Goal: Task Accomplishment & Management: Complete application form

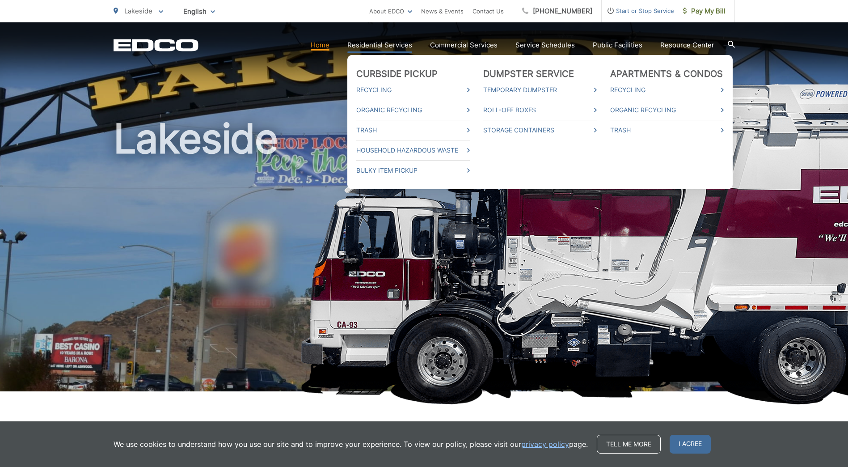
click at [368, 43] on link "Residential Services" at bounding box center [379, 45] width 65 height 11
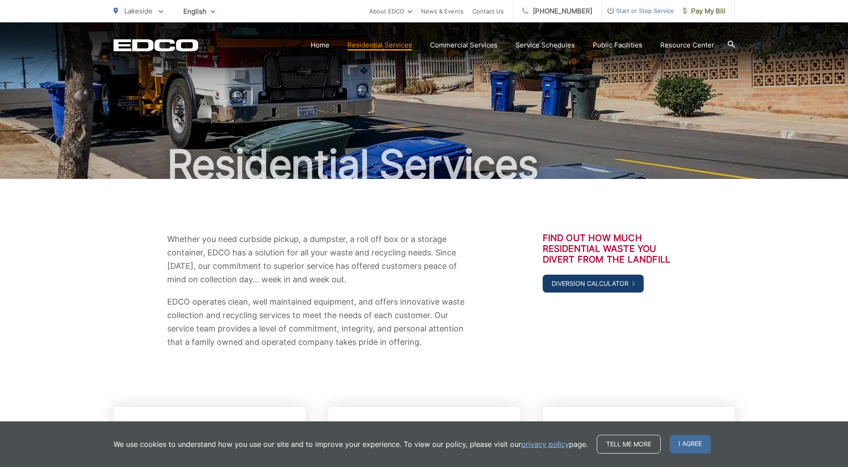
click at [577, 283] on link "Diversion Calculator" at bounding box center [593, 284] width 101 height 18
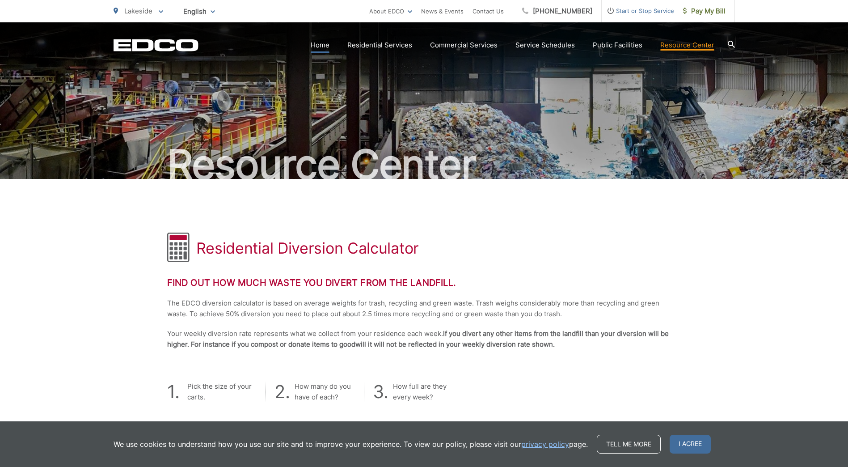
click at [321, 47] on link "Home" at bounding box center [320, 45] width 19 height 11
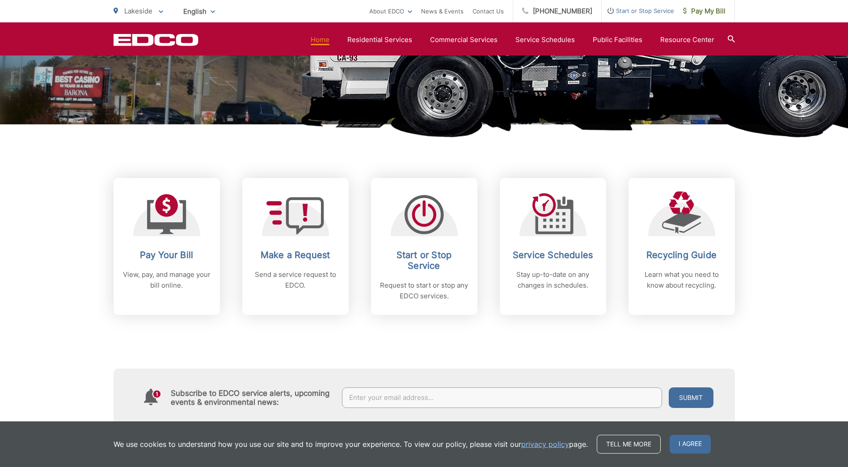
scroll to position [268, 0]
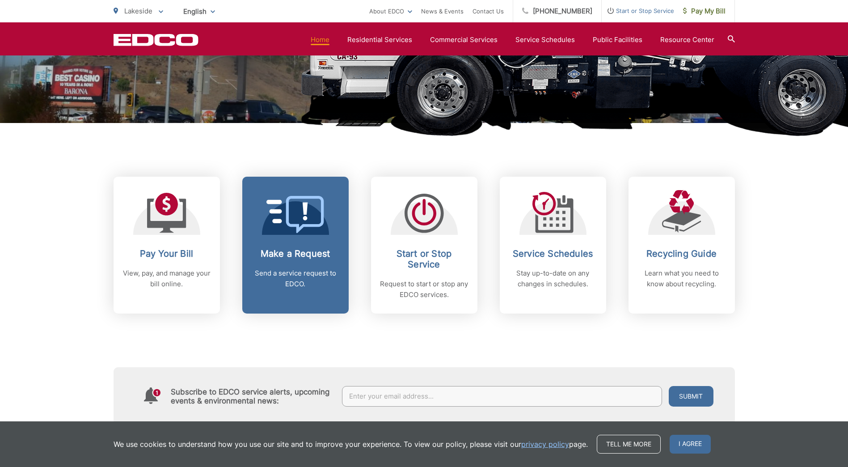
click at [312, 222] on icon at bounding box center [295, 214] width 58 height 37
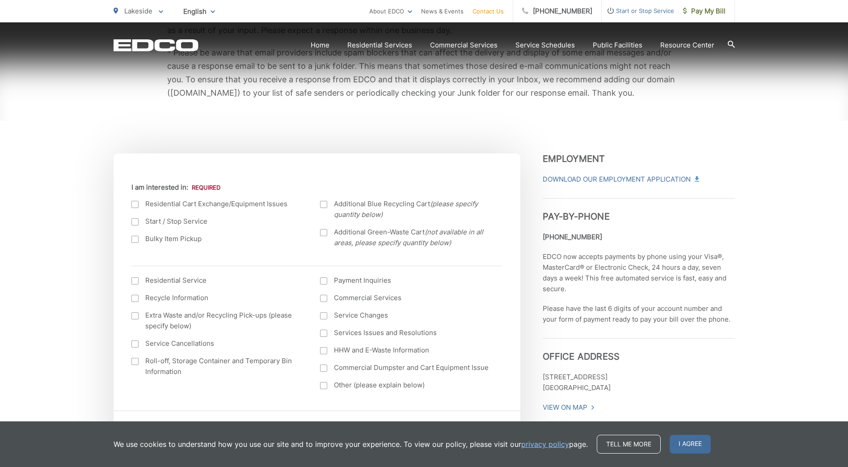
scroll to position [224, 0]
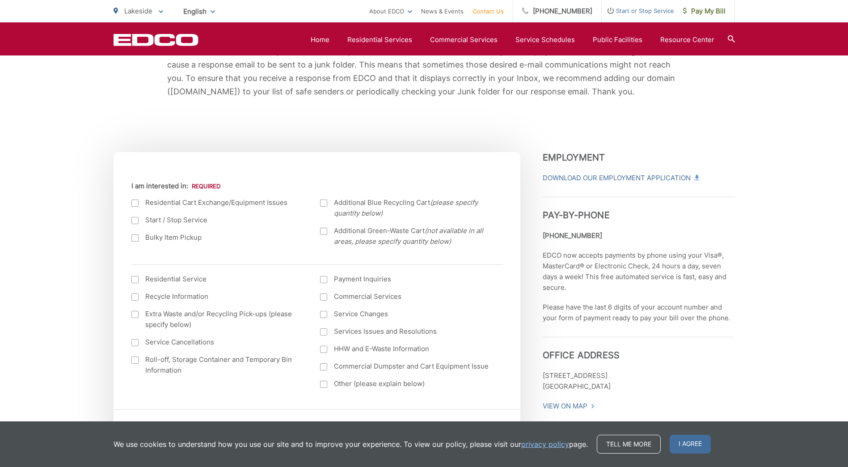
click at [133, 204] on div at bounding box center [134, 202] width 7 height 7
click at [0, 0] on input "I am interested in:" at bounding box center [0, 0] width 0 height 0
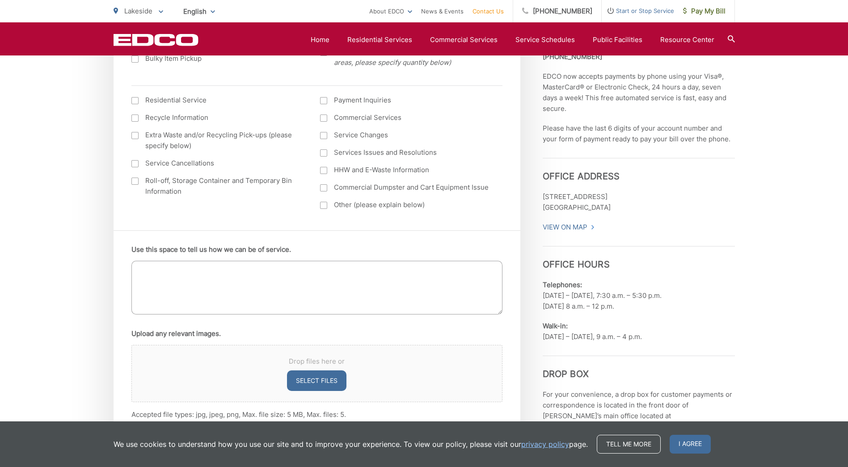
scroll to position [447, 0]
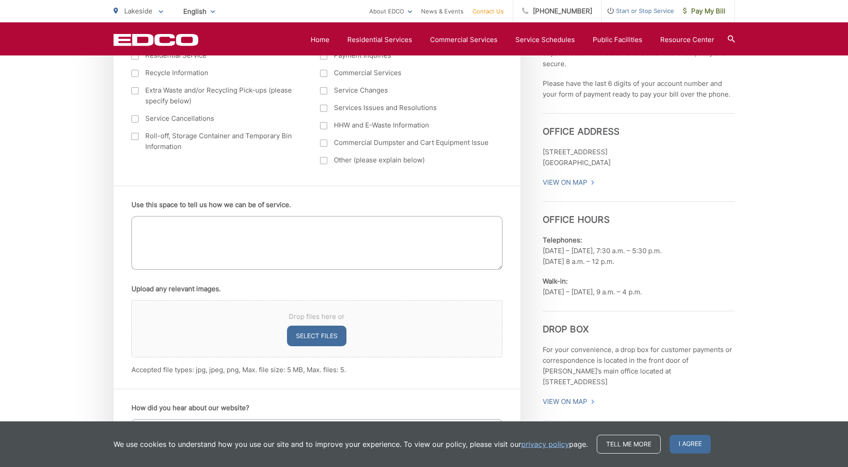
click at [211, 252] on textarea "Use this space to tell us how we can be of service." at bounding box center [316, 243] width 371 height 54
type textarea "O"
click at [154, 233] on textarea "Hello, our trash bin is pretty beat up with multiple crack and pieces missing. …" at bounding box center [316, 243] width 371 height 54
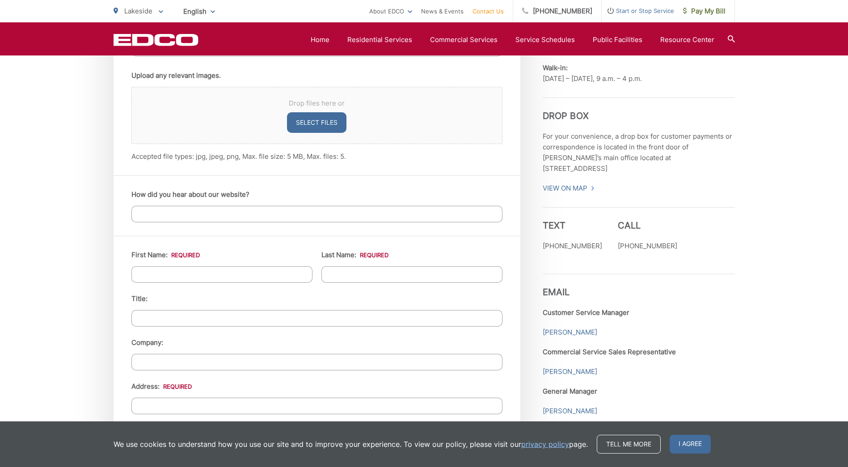
scroll to position [671, 0]
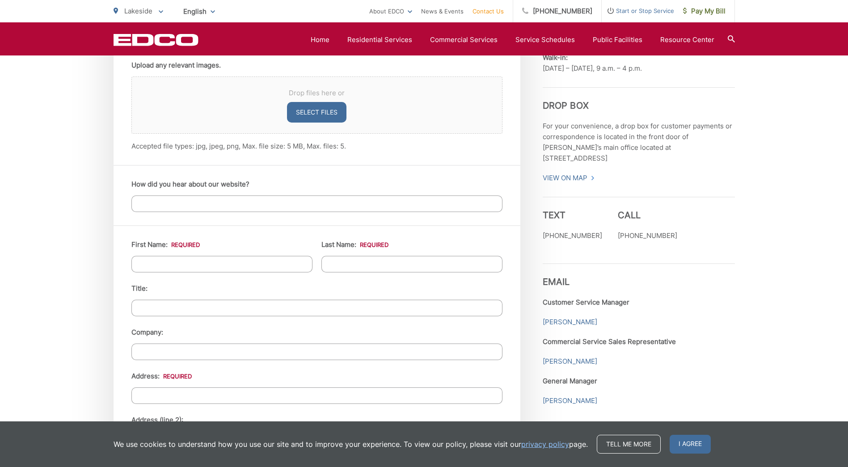
type textarea "Hello, our trash bin is pretty beat up with multiple crack and pieces missing. …"
click at [182, 268] on input "First Name: *" at bounding box center [221, 264] width 181 height 17
type input "Scott"
type input "Gann"
type input "General Atomics"
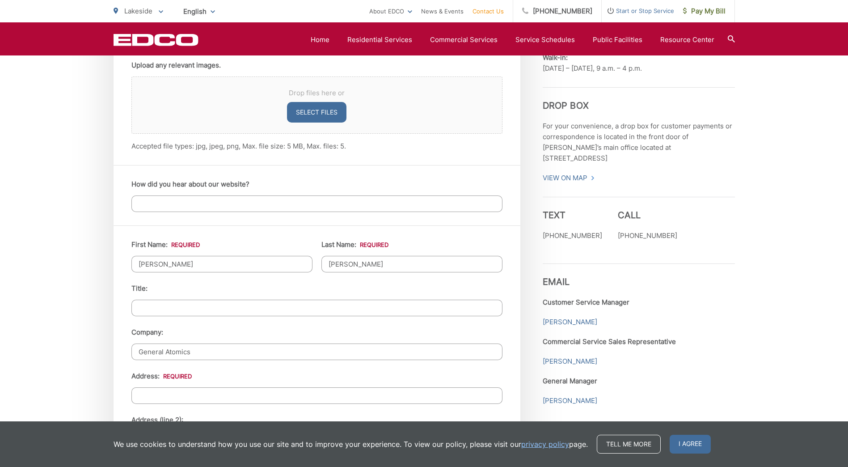
type input "Poway"
type input "8587167602"
type input "scott.gann@ga-asi.com"
type input "(858) 716-7602"
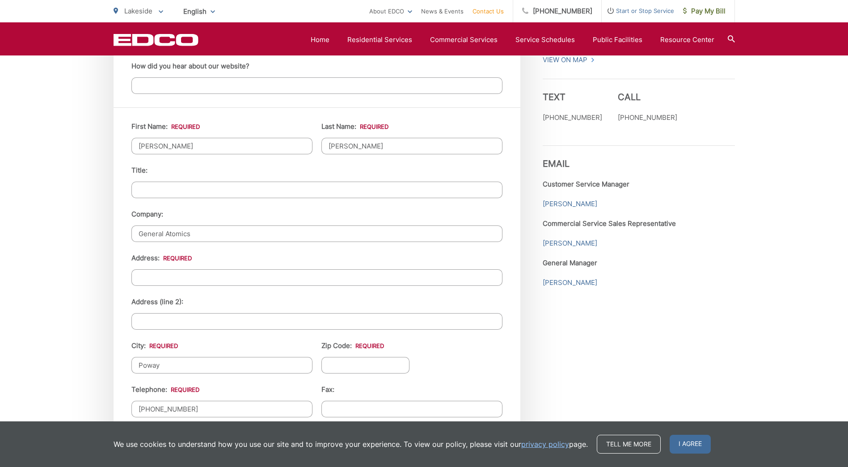
scroll to position [805, 0]
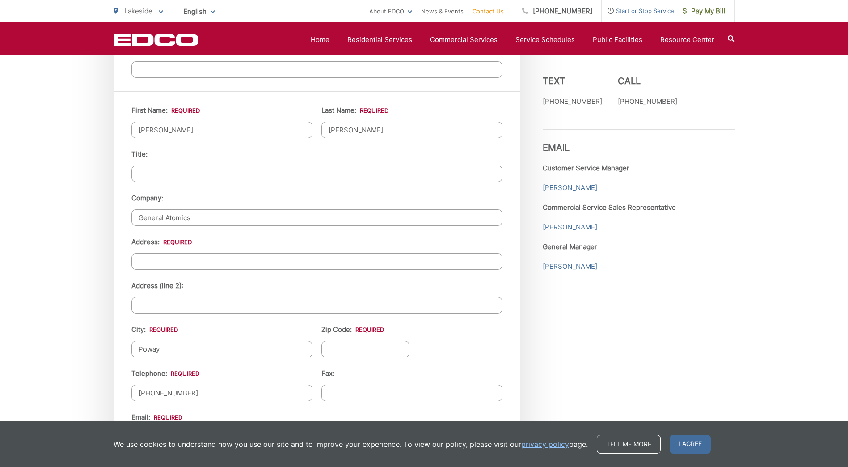
drag, startPoint x: 199, startPoint y: 217, endPoint x: 207, endPoint y: 217, distance: 8.5
click at [199, 217] on input "General Atomics" at bounding box center [316, 217] width 371 height 17
drag, startPoint x: 203, startPoint y: 217, endPoint x: 87, endPoint y: 219, distance: 115.8
click at [89, 219] on div "EDCO keeps your response strictly confidential. We do not provide it to any out…" at bounding box center [424, 63] width 848 height 1378
click at [114, 251] on div "First Name: * Scott Last Name: * Gann Title: Company: Address: * Address (line …" at bounding box center [317, 315] width 407 height 449
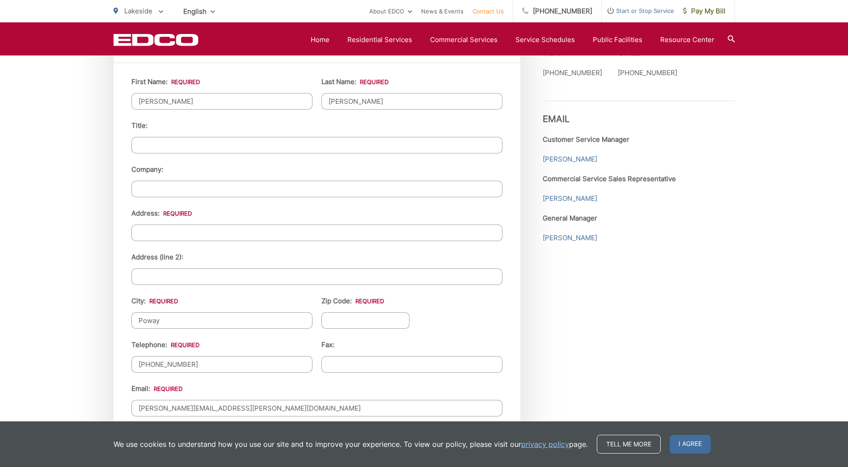
scroll to position [849, 0]
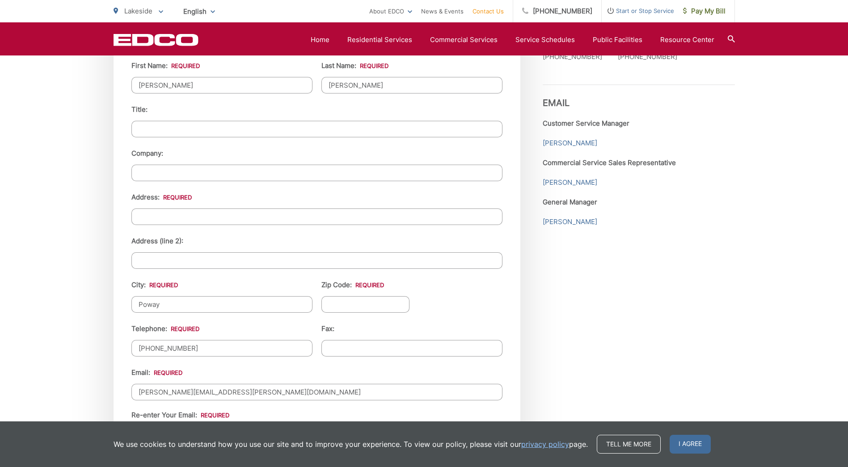
drag, startPoint x: 165, startPoint y: 304, endPoint x: 173, endPoint y: 306, distance: 8.9
click at [165, 304] on input "Poway" at bounding box center [221, 304] width 181 height 17
type input "PowayLakeside"
type input "92040"
type input "(760) 521-5287"
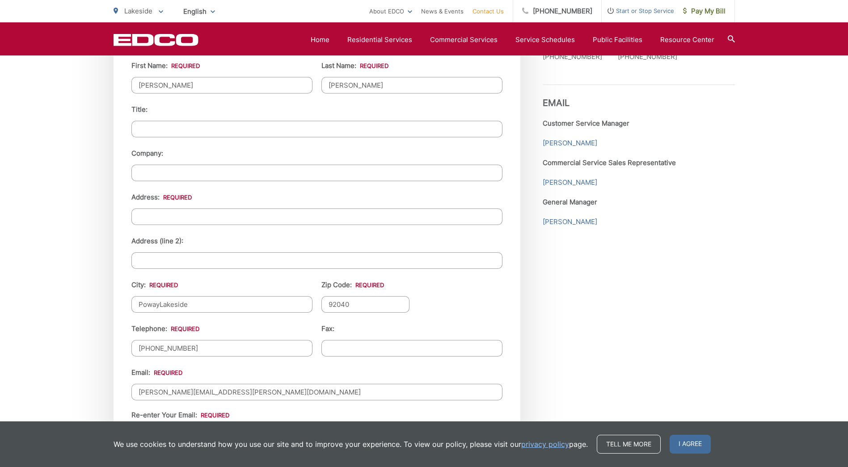
type input "(___) ___-____"
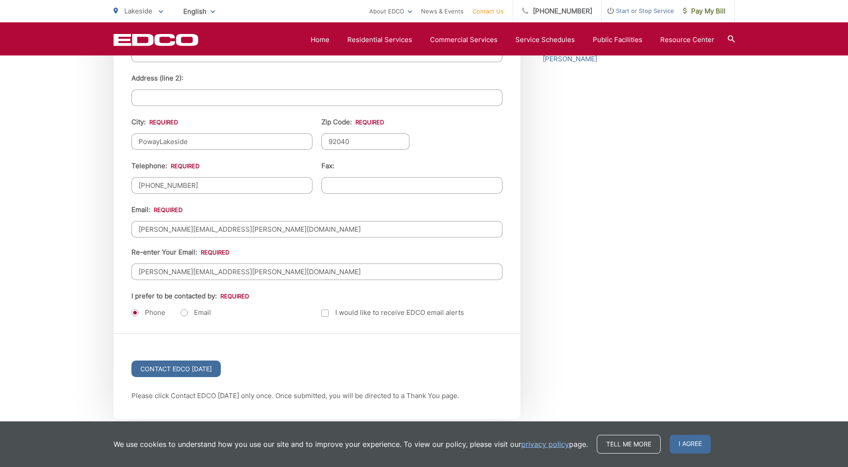
scroll to position [1028, 0]
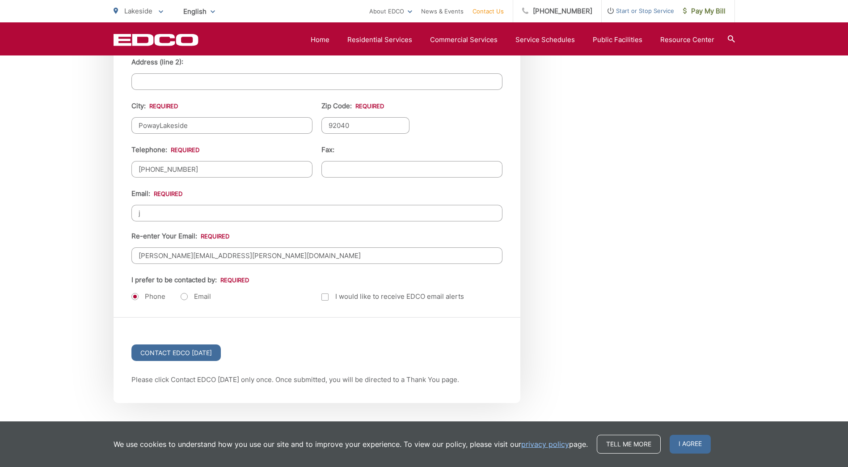
type input "jscottgann@att.net"
type input "●●●-●●-8192"
type input "9638 Dorsal Dr"
click at [225, 251] on input "scott.gann@ga-asi.com" at bounding box center [316, 255] width 371 height 17
drag, startPoint x: 203, startPoint y: 216, endPoint x: 67, endPoint y: 208, distance: 137.0
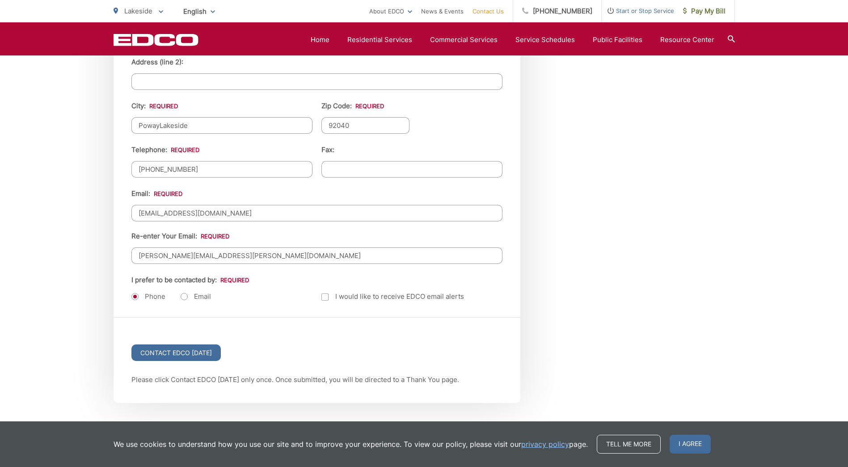
click at [260, 200] on div "Email: jscottgann@att.net Re-enter Your Email: scott.gann@ga-asi.com" at bounding box center [316, 226] width 371 height 76
drag, startPoint x: 223, startPoint y: 252, endPoint x: 63, endPoint y: 250, distance: 160.5
paste input "jscottgann@att.net"
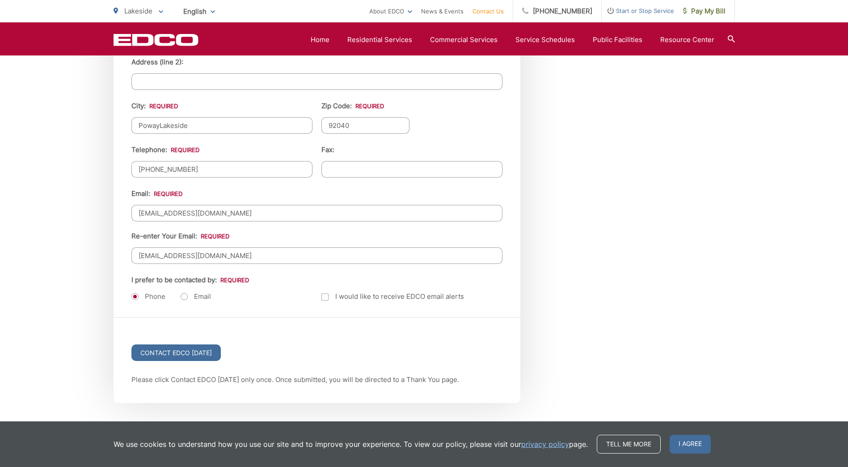
type input "jscottgann@att.net"
click at [306, 232] on div "Email: jscottgann@att.net Re-enter Your Email: jscottgann@att.net" at bounding box center [316, 226] width 371 height 76
click at [183, 296] on label "Email" at bounding box center [196, 296] width 30 height 9
radio input "true"
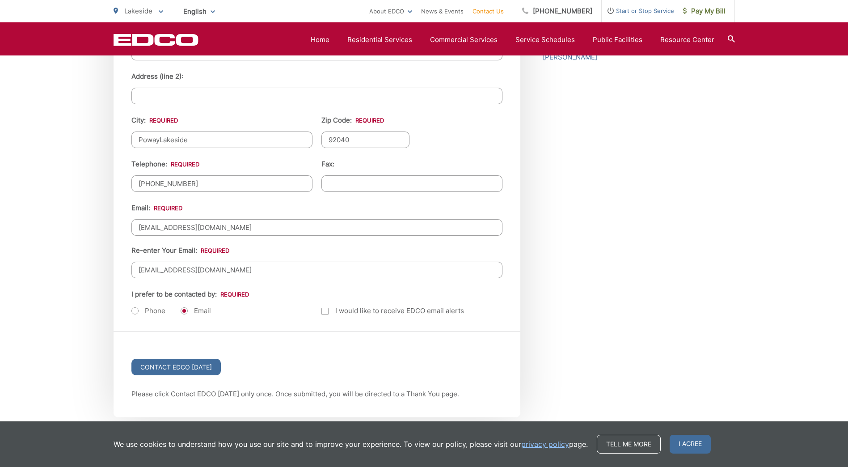
scroll to position [894, 0]
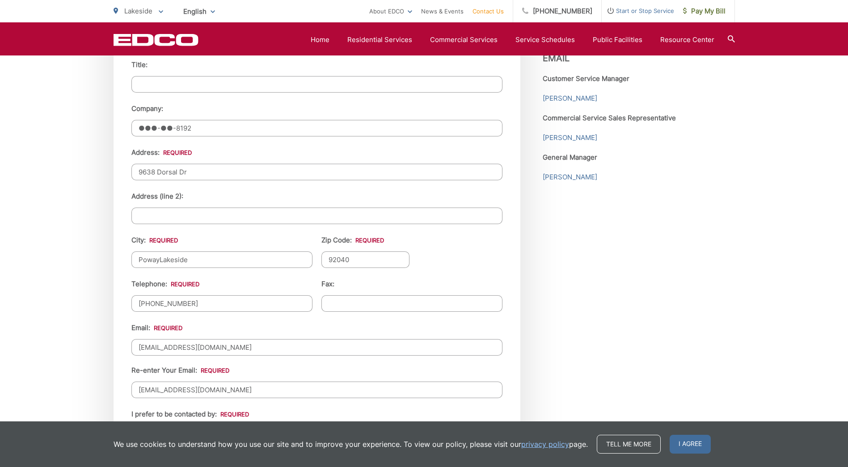
click at [157, 258] on input "PowayLakeside" at bounding box center [221, 259] width 181 height 17
drag, startPoint x: 159, startPoint y: 258, endPoint x: 74, endPoint y: 252, distance: 84.7
type input "Lakeside"
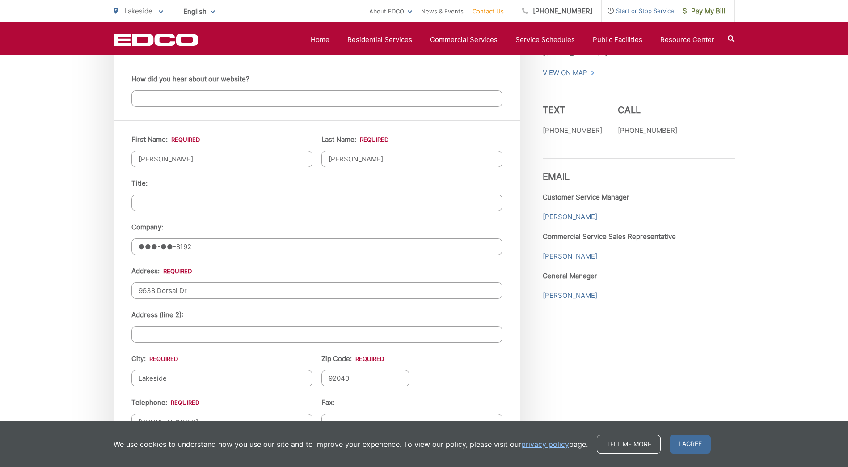
scroll to position [760, 0]
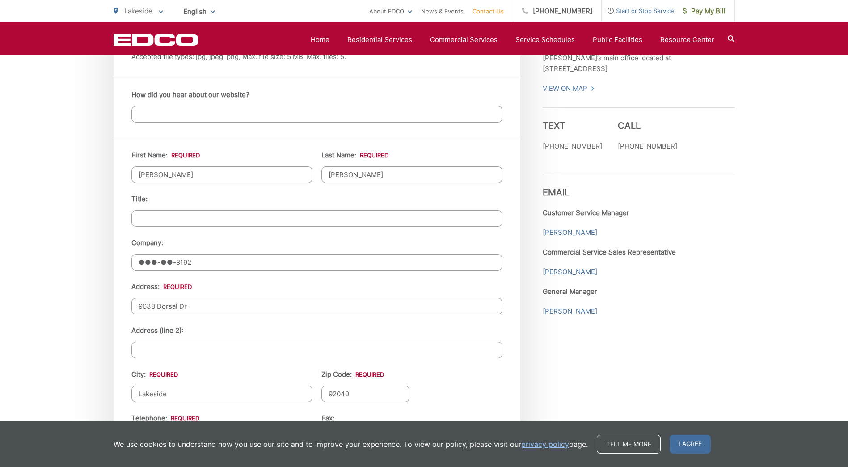
click at [199, 261] on input "●●●-●●-8192" at bounding box center [316, 262] width 371 height 17
drag, startPoint x: 208, startPoint y: 261, endPoint x: 61, endPoint y: 245, distance: 147.5
click at [61, 245] on div "EDCO keeps your response strictly confidential. We do not provide it to any out…" at bounding box center [424, 108] width 848 height 1378
click at [72, 245] on div "EDCO keeps your response strictly confidential. We do not provide it to any out…" at bounding box center [424, 108] width 848 height 1378
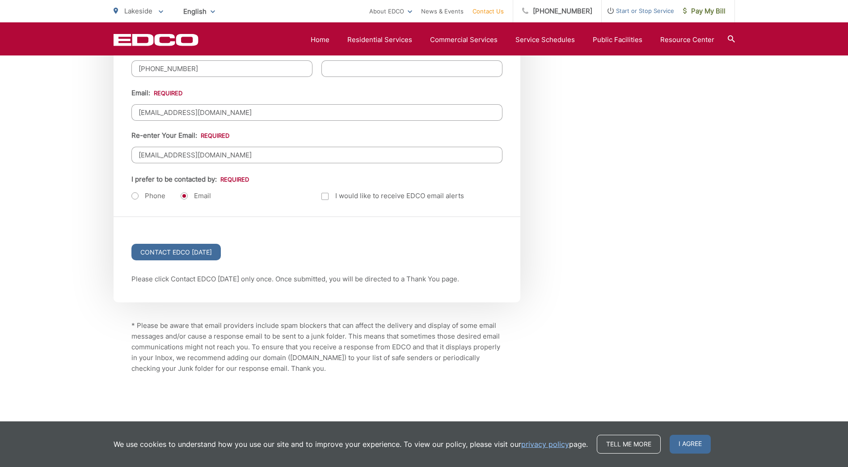
scroll to position [1145, 0]
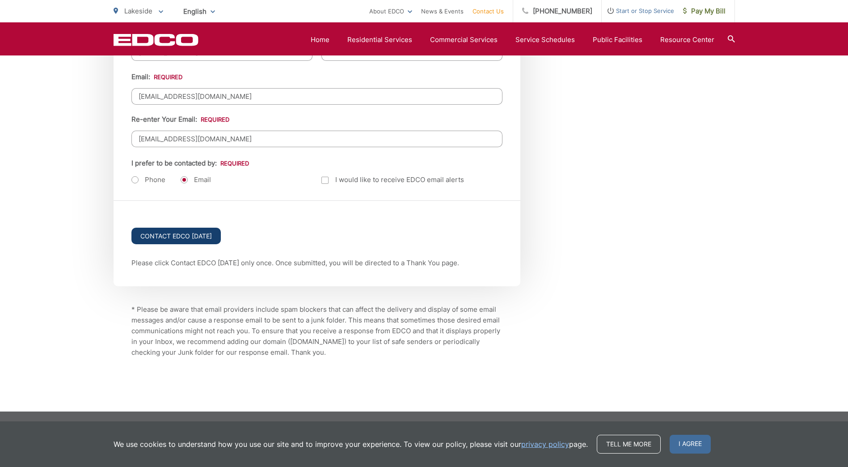
click at [165, 237] on input "Contact EDCO Today" at bounding box center [175, 236] width 89 height 17
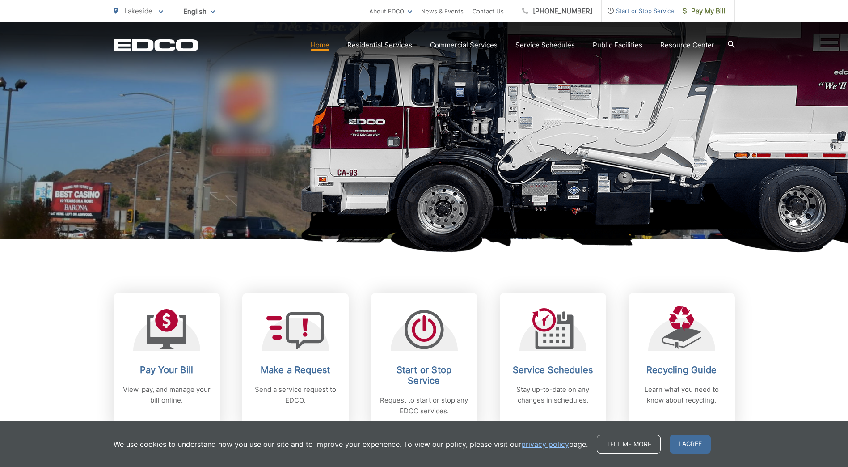
scroll to position [224, 0]
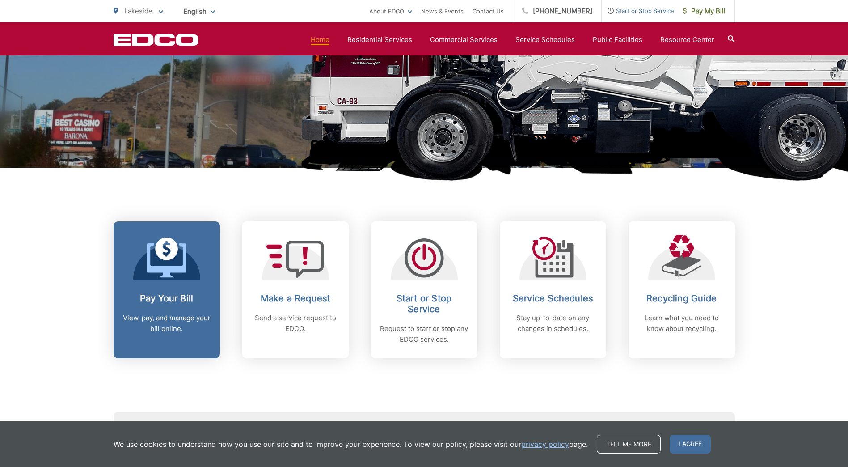
click at [172, 275] on icon at bounding box center [166, 257] width 39 height 40
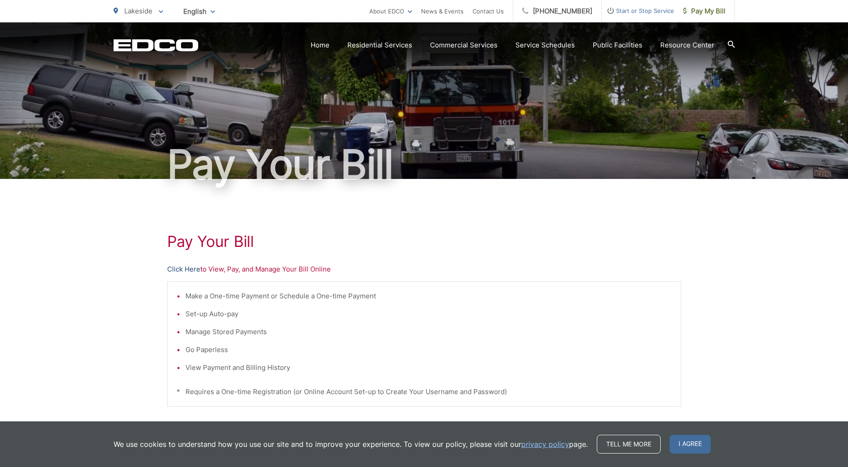
click at [173, 269] on link "Click Here" at bounding box center [183, 269] width 33 height 11
